Goal: Navigation & Orientation: Find specific page/section

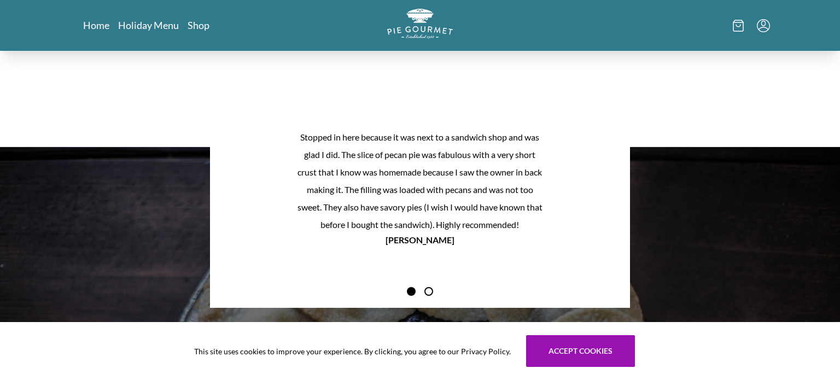
scroll to position [953, 0]
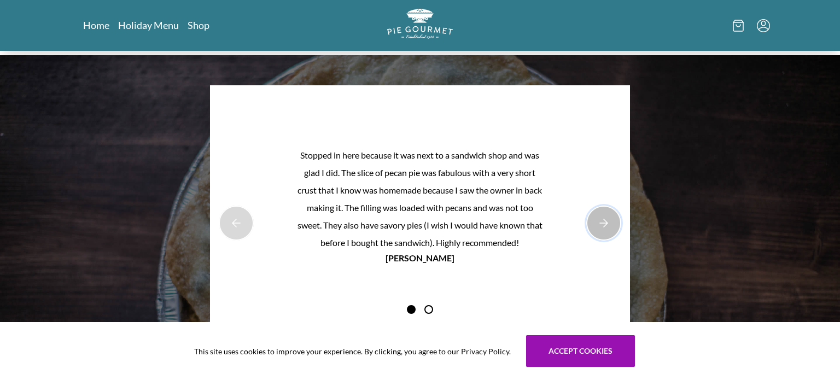
click at [604, 221] on button "Next Product Image" at bounding box center [603, 223] width 35 height 35
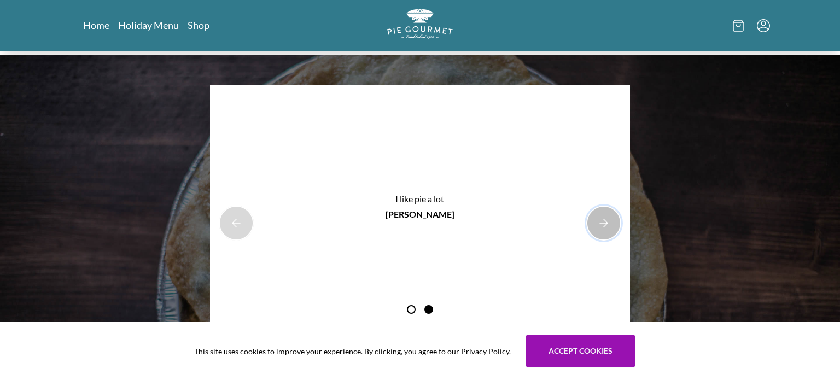
click at [603, 222] on button "Next Product Image" at bounding box center [603, 223] width 35 height 35
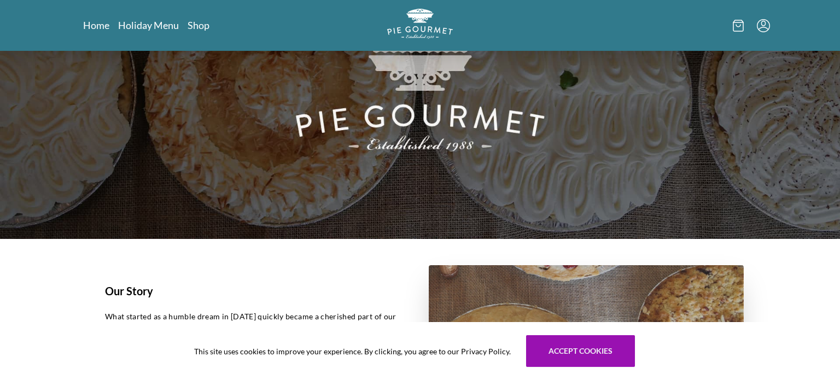
scroll to position [0, 0]
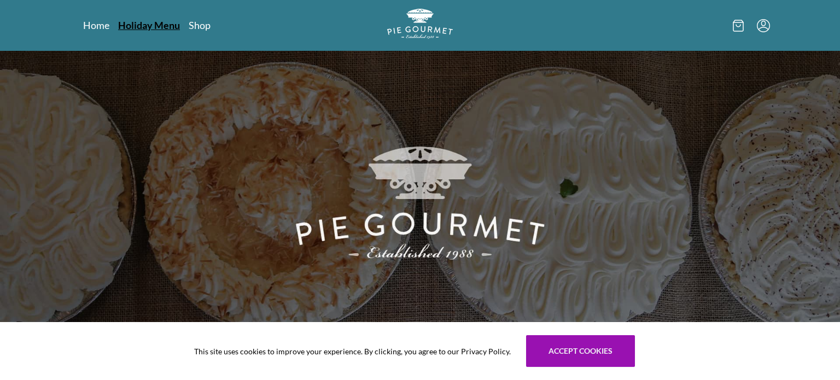
click at [149, 27] on link "Holiday Menu" at bounding box center [149, 25] width 62 height 13
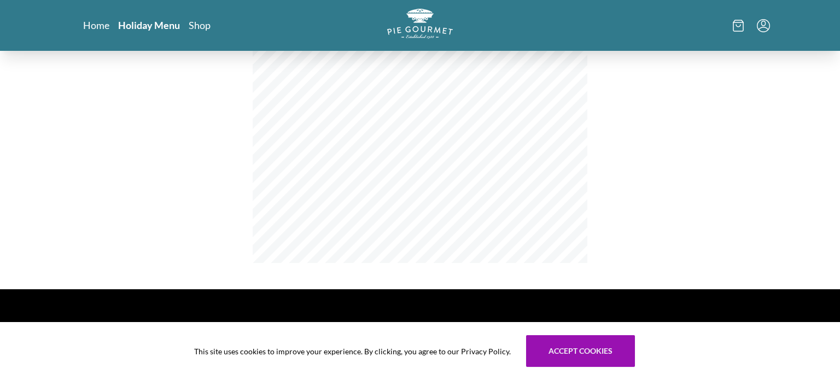
scroll to position [248, 0]
